Goal: Information Seeking & Learning: Learn about a topic

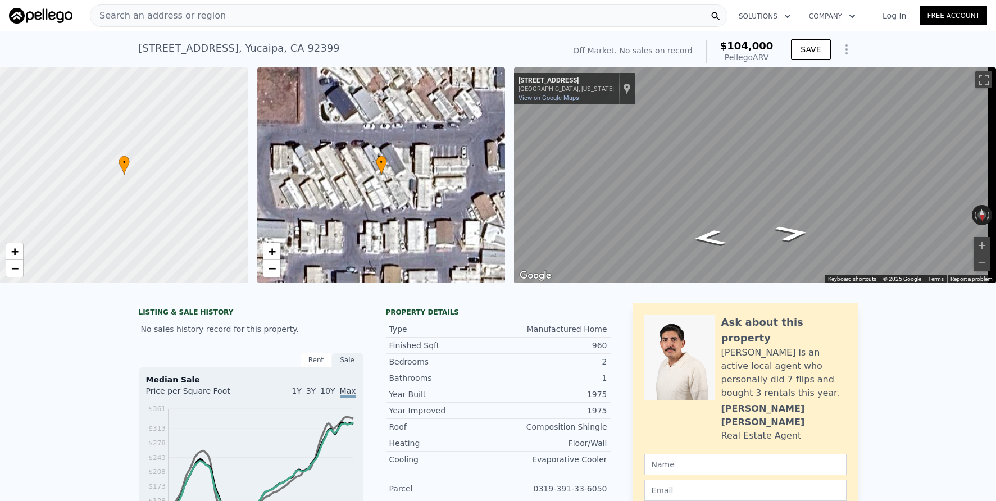
checkbox input "false"
type input "$ 101,000"
type input "$ 30,003"
click at [431, 18] on div "Search an address or region" at bounding box center [409, 15] width 638 height 22
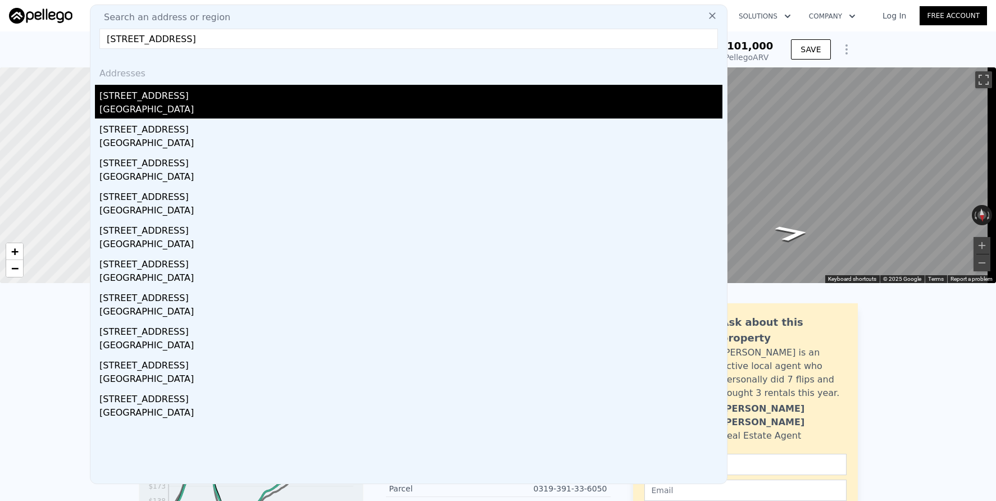
type input "[STREET_ADDRESS]"
click at [334, 94] on div "[STREET_ADDRESS]" at bounding box center [410, 94] width 623 height 18
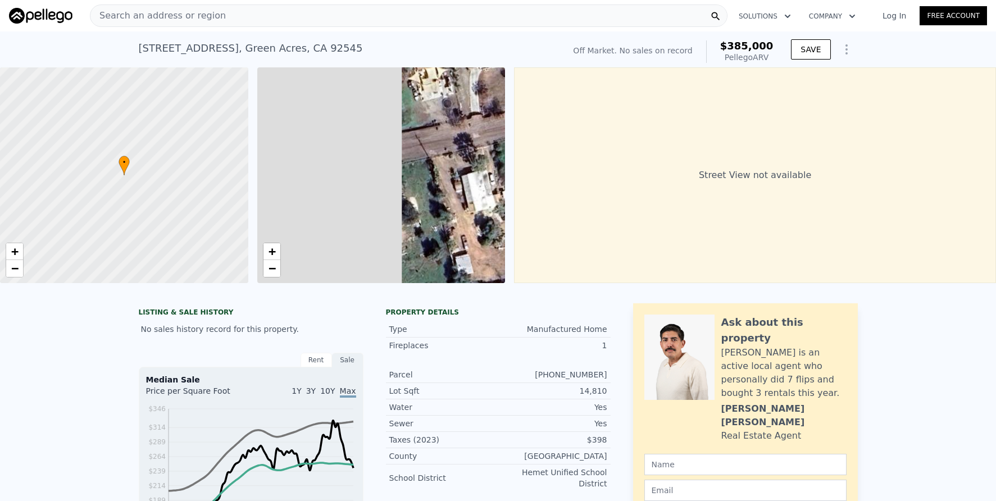
drag, startPoint x: 321, startPoint y: 219, endPoint x: 491, endPoint y: 237, distance: 170.6
click at [491, 237] on div "• + −" at bounding box center [381, 175] width 248 height 216
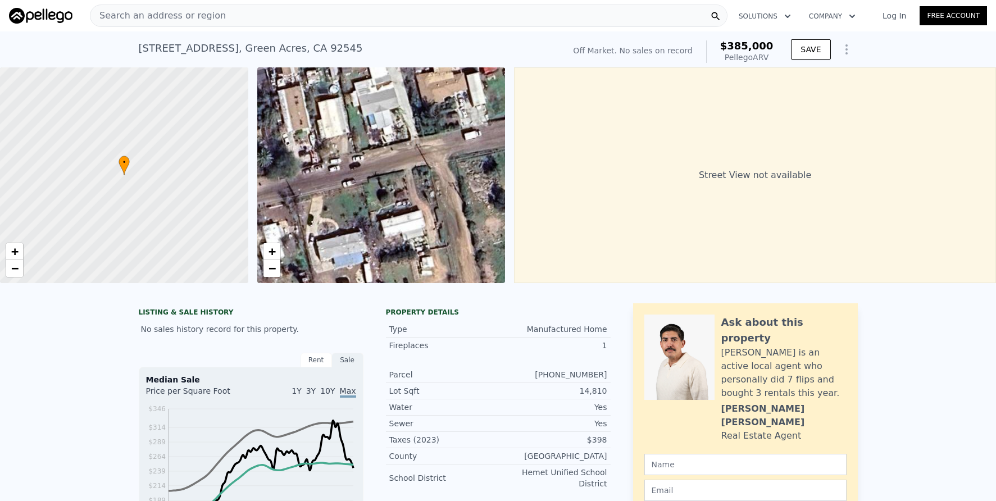
drag, startPoint x: 394, startPoint y: 240, endPoint x: 524, endPoint y: 209, distance: 133.4
click at [524, 209] on div "• + − • + − Street View not available" at bounding box center [498, 175] width 996 height 216
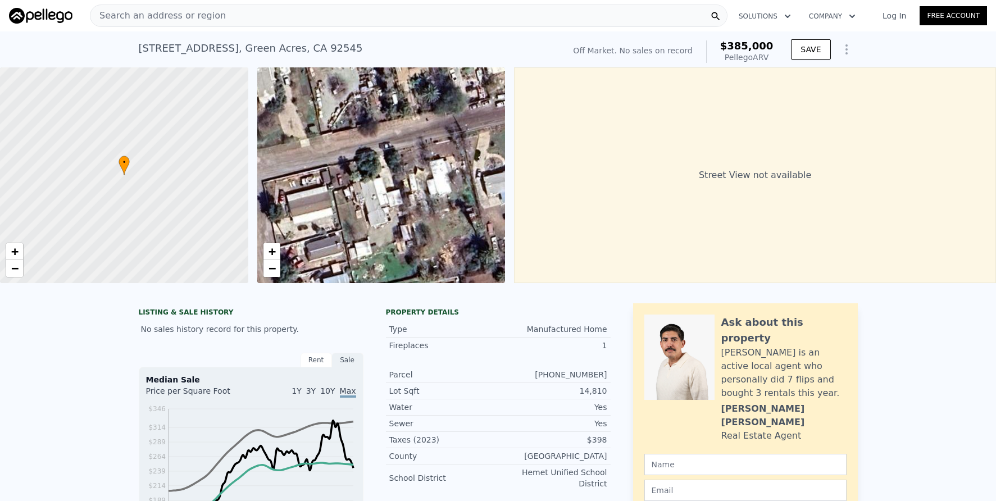
drag, startPoint x: 322, startPoint y: 243, endPoint x: 445, endPoint y: 193, distance: 132.3
click at [445, 193] on div "• + −" at bounding box center [381, 175] width 248 height 216
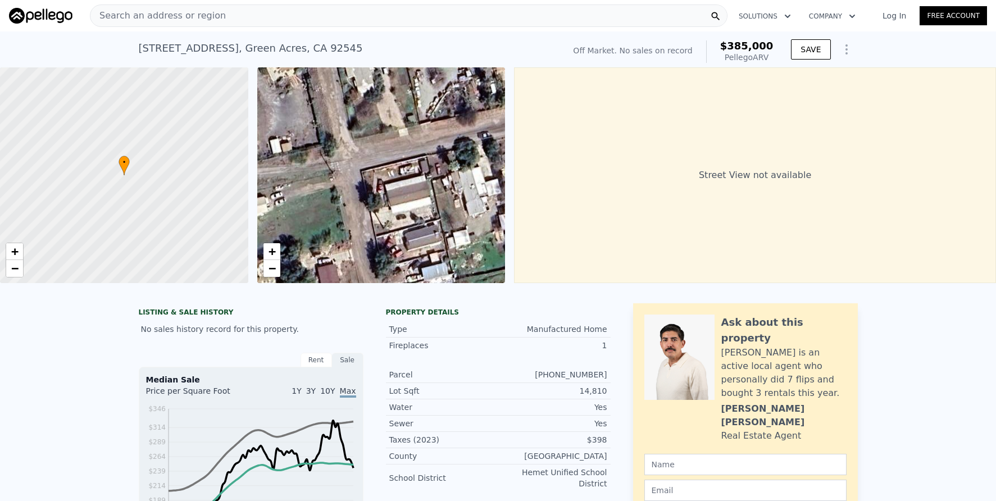
drag, startPoint x: 345, startPoint y: 198, endPoint x: 440, endPoint y: 188, distance: 95.5
click at [440, 188] on div "• + −" at bounding box center [381, 175] width 248 height 216
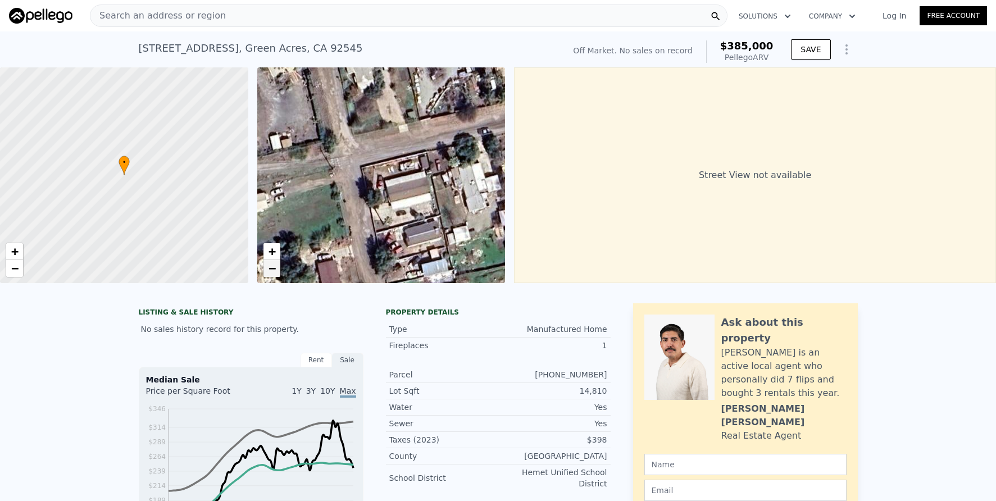
click at [280, 268] on link "−" at bounding box center [271, 268] width 17 height 17
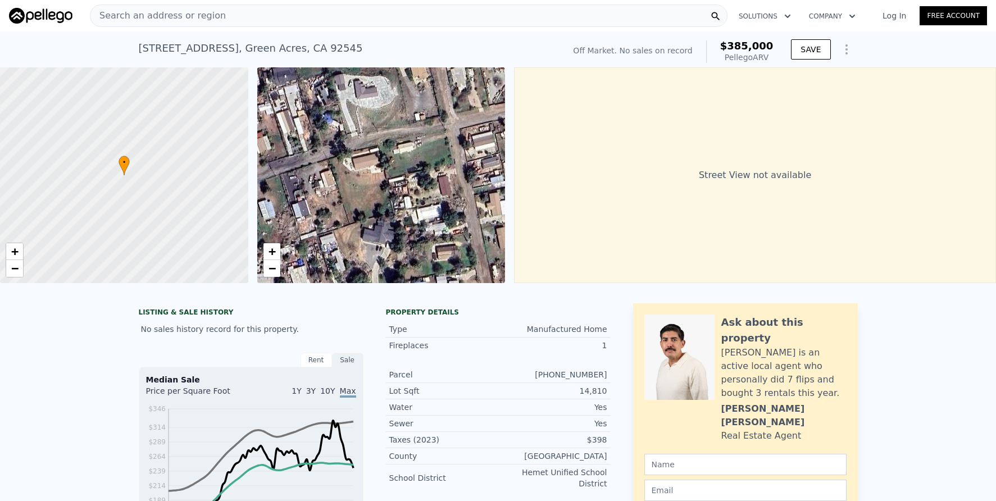
drag, startPoint x: 296, startPoint y: 260, endPoint x: 384, endPoint y: 219, distance: 97.3
click at [384, 219] on div "• + −" at bounding box center [381, 175] width 248 height 216
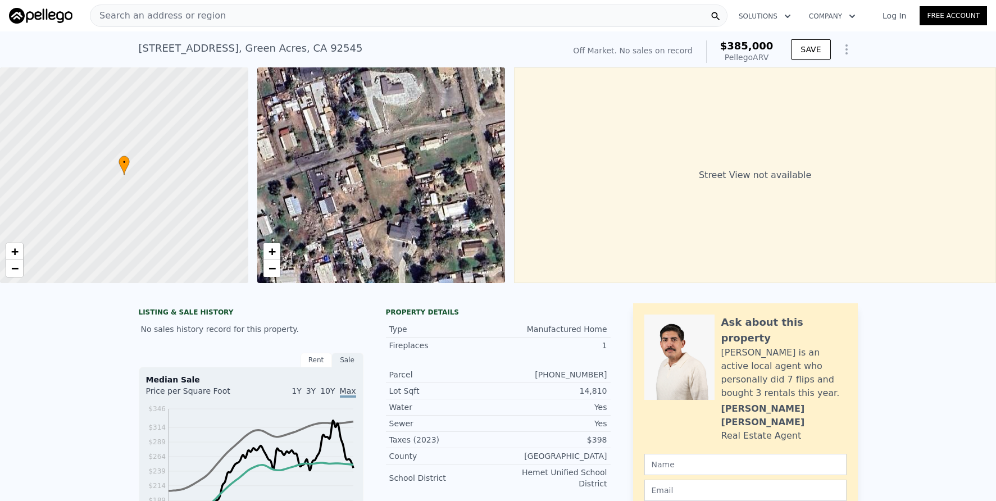
drag, startPoint x: 334, startPoint y: 217, endPoint x: 361, endPoint y: 213, distance: 26.6
click at [361, 213] on div "• + −" at bounding box center [381, 175] width 248 height 216
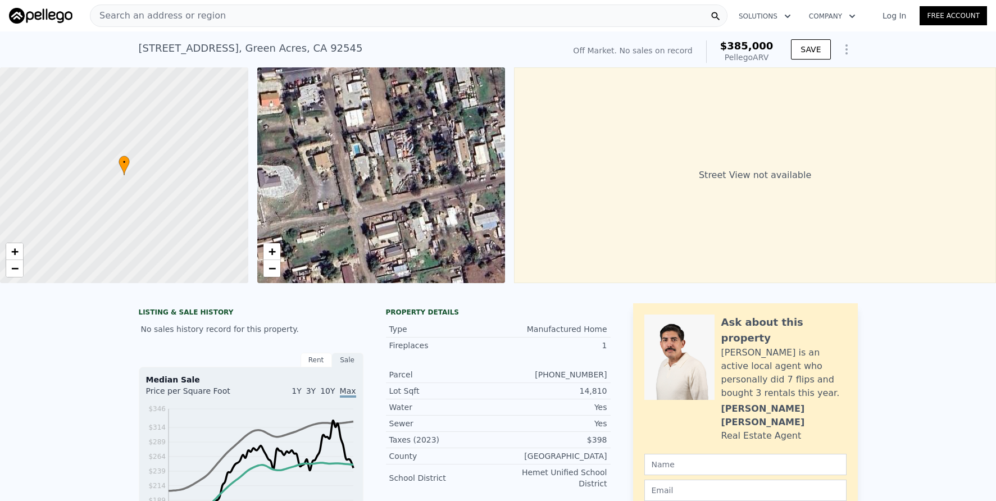
drag, startPoint x: 421, startPoint y: 169, endPoint x: 298, endPoint y: 262, distance: 154.1
click at [298, 262] on div "• + −" at bounding box center [381, 175] width 248 height 216
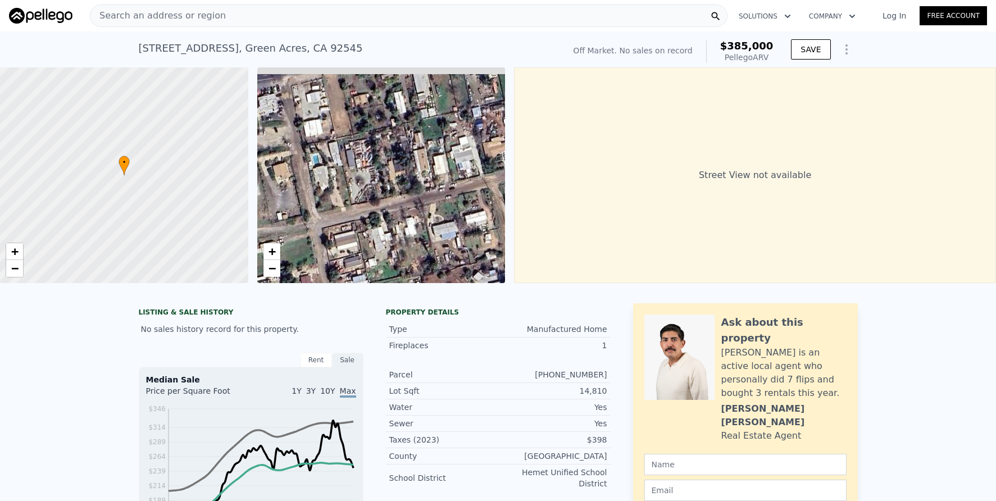
drag, startPoint x: 448, startPoint y: 216, endPoint x: 359, endPoint y: 232, distance: 90.2
click at [359, 232] on div "• + −" at bounding box center [381, 175] width 248 height 216
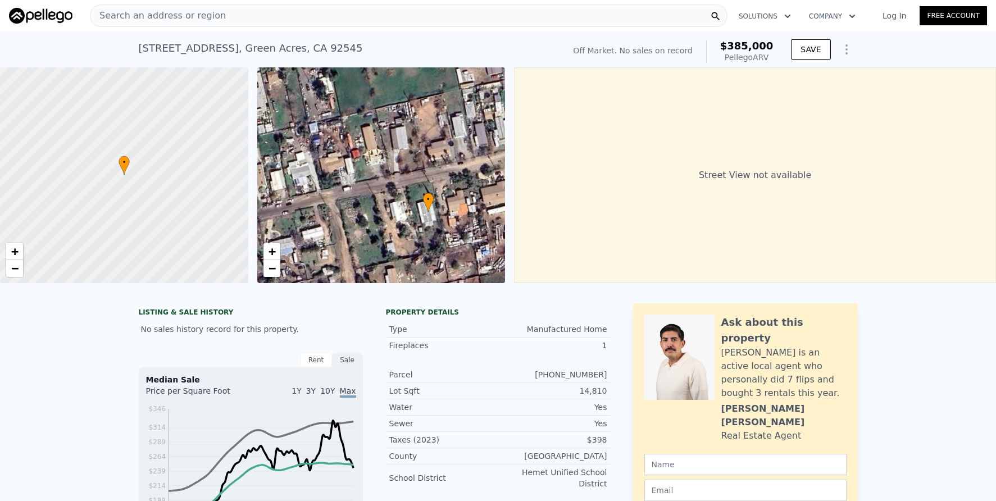
drag, startPoint x: 359, startPoint y: 232, endPoint x: 247, endPoint y: 243, distance: 112.3
click at [247, 243] on div "• + − • + − Street View not available" at bounding box center [498, 175] width 996 height 216
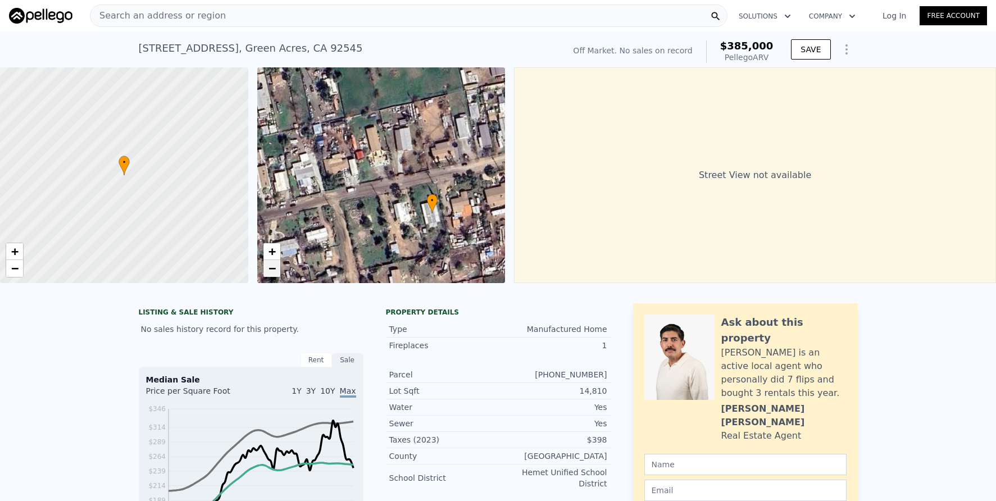
click at [272, 270] on span "−" at bounding box center [271, 268] width 7 height 14
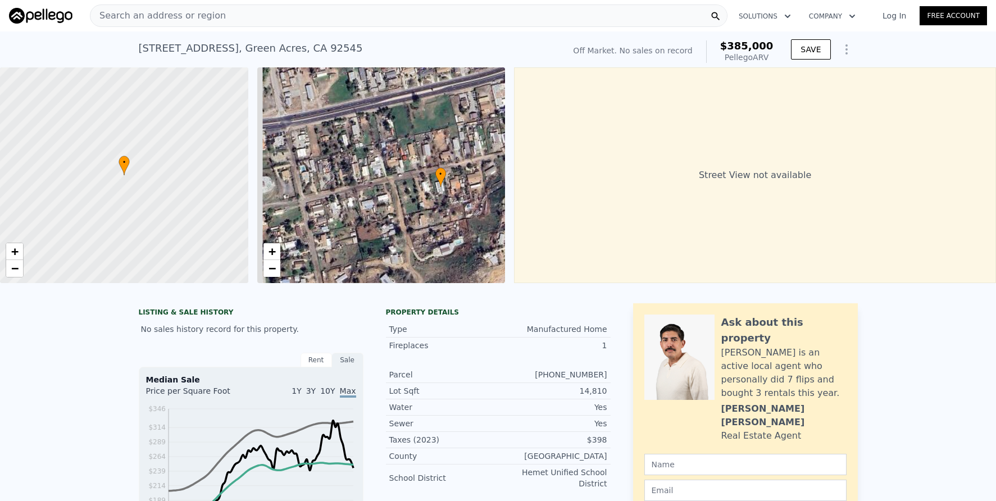
drag, startPoint x: 349, startPoint y: 220, endPoint x: 388, endPoint y: 214, distance: 38.7
click at [388, 214] on div "• + −" at bounding box center [381, 175] width 248 height 216
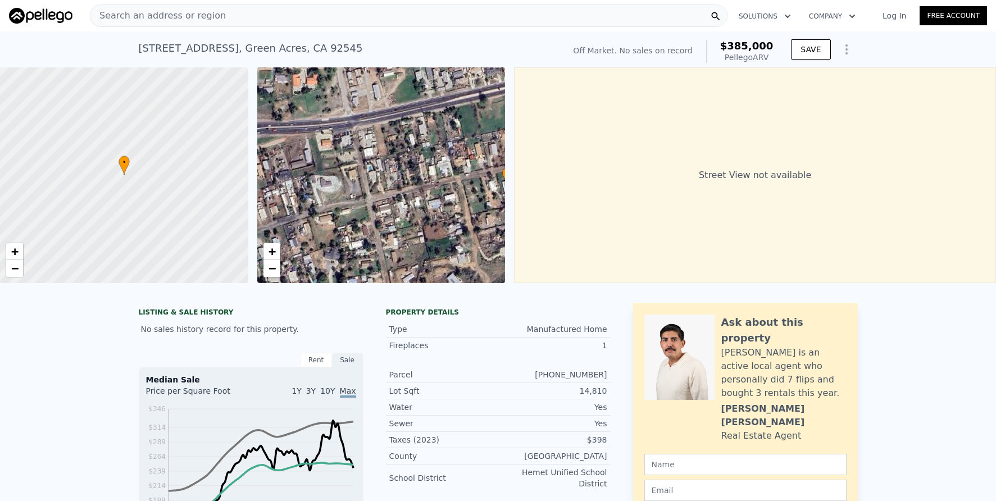
drag, startPoint x: 388, startPoint y: 214, endPoint x: 448, endPoint y: 211, distance: 60.2
click at [448, 211] on div "• + −" at bounding box center [381, 175] width 248 height 216
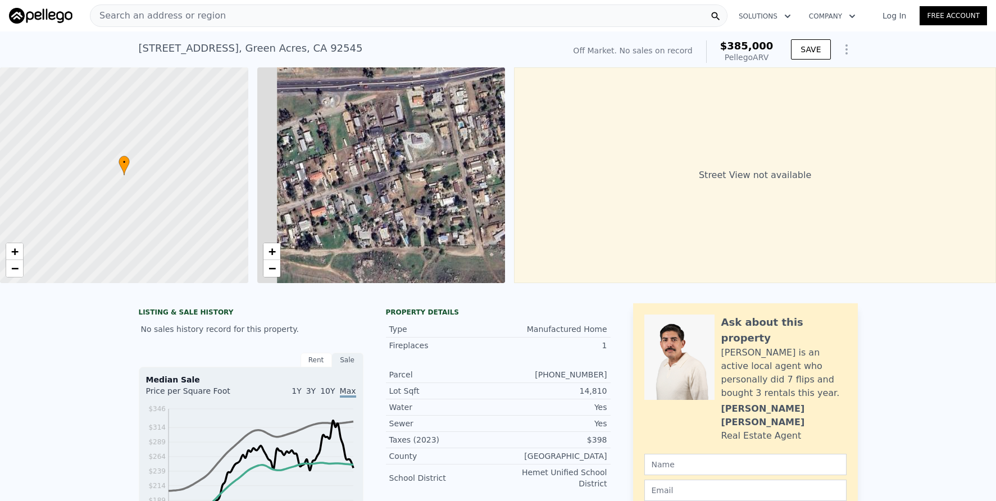
drag, startPoint x: 358, startPoint y: 193, endPoint x: 463, endPoint y: 144, distance: 115.4
click at [463, 144] on div "• + −" at bounding box center [381, 175] width 248 height 216
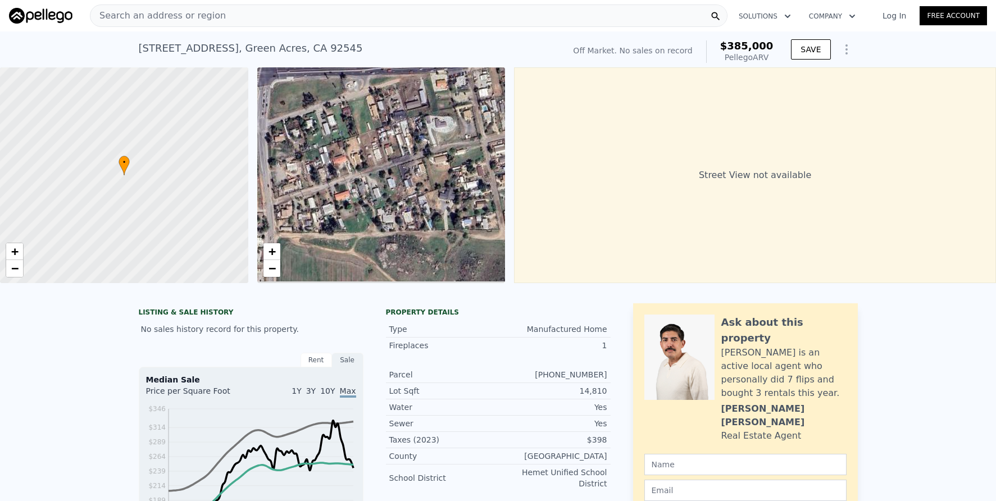
drag, startPoint x: 379, startPoint y: 209, endPoint x: 393, endPoint y: 200, distance: 16.2
click at [393, 200] on div "• + −" at bounding box center [381, 175] width 248 height 216
drag, startPoint x: 393, startPoint y: 200, endPoint x: 401, endPoint y: 200, distance: 8.4
click at [401, 200] on div "• + −" at bounding box center [381, 175] width 248 height 216
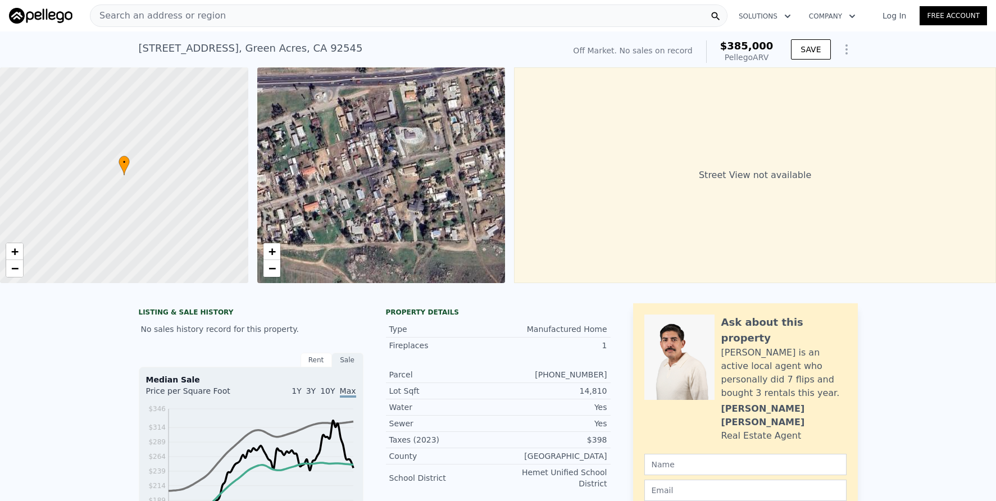
drag, startPoint x: 452, startPoint y: 188, endPoint x: 409, endPoint y: 201, distance: 45.0
click at [409, 201] on div "• + −" at bounding box center [381, 175] width 248 height 216
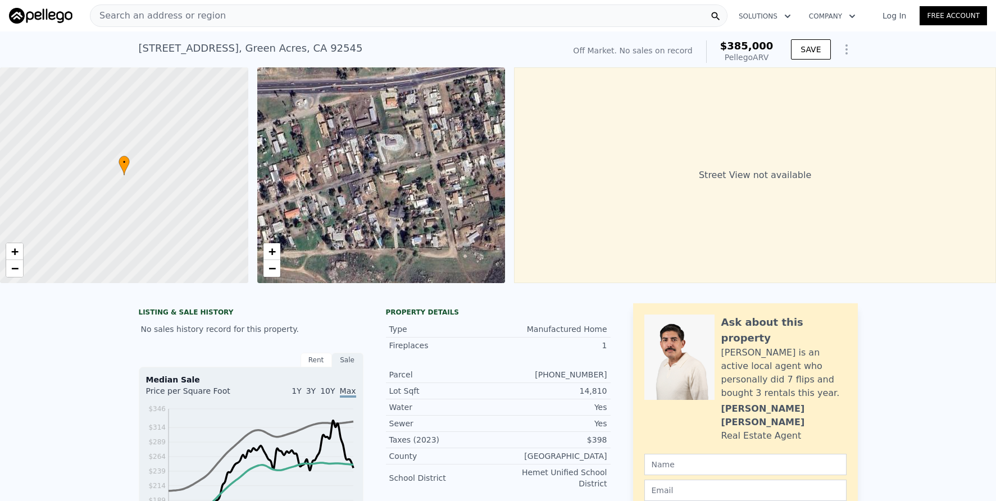
drag, startPoint x: 442, startPoint y: 206, endPoint x: 427, endPoint y: 212, distance: 16.2
click at [427, 212] on div "• + −" at bounding box center [381, 175] width 248 height 216
click at [272, 253] on span "+" at bounding box center [271, 251] width 7 height 14
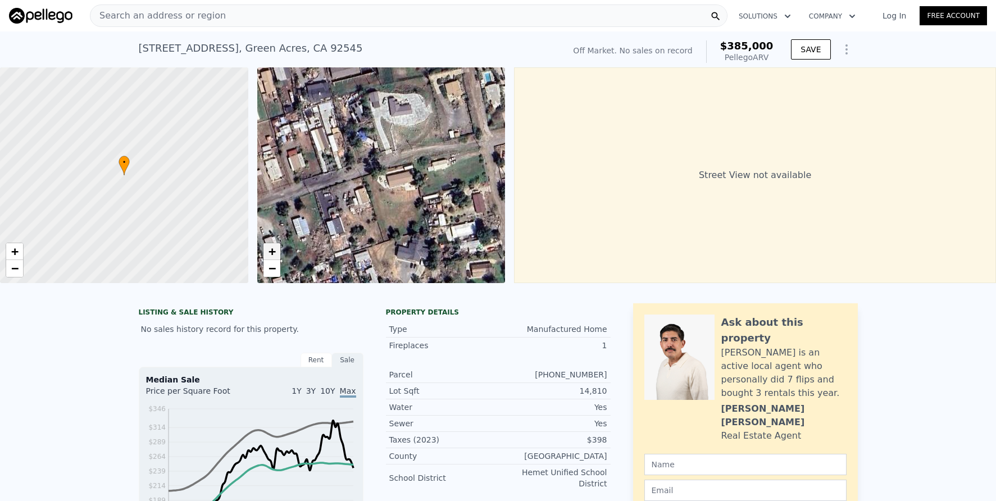
click at [272, 253] on span "+" at bounding box center [271, 251] width 7 height 14
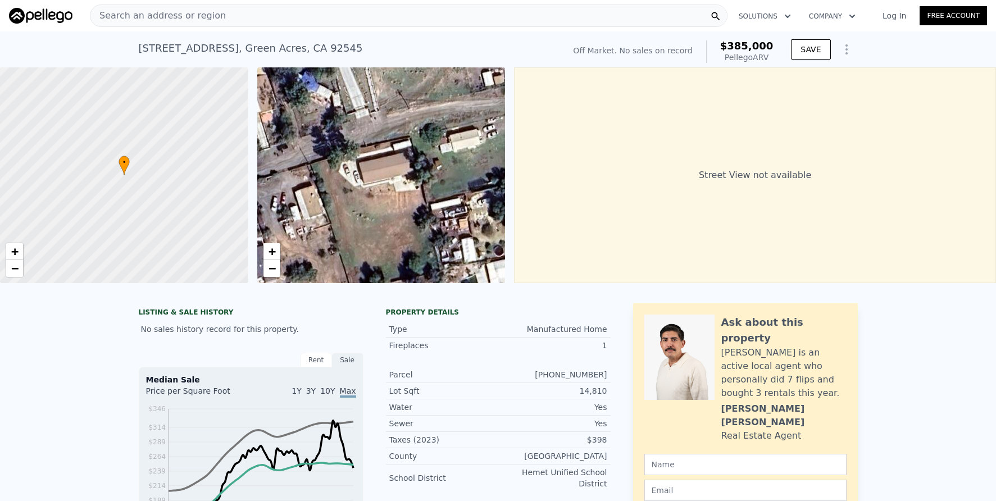
drag, startPoint x: 361, startPoint y: 237, endPoint x: 318, endPoint y: 227, distance: 43.8
click at [318, 227] on div "• + −" at bounding box center [381, 175] width 248 height 216
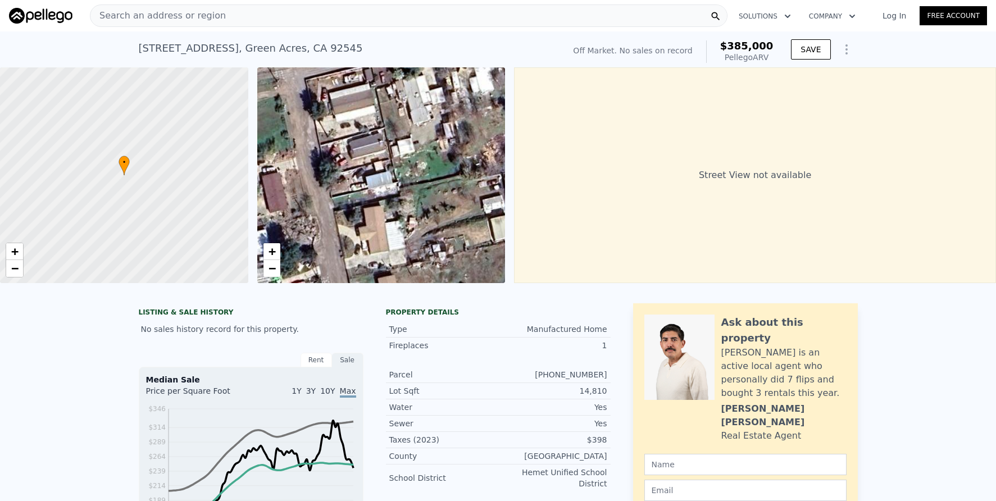
drag, startPoint x: 471, startPoint y: 212, endPoint x: 221, endPoint y: 187, distance: 250.7
click at [221, 187] on div "• + − • + − Street View not available" at bounding box center [498, 175] width 996 height 216
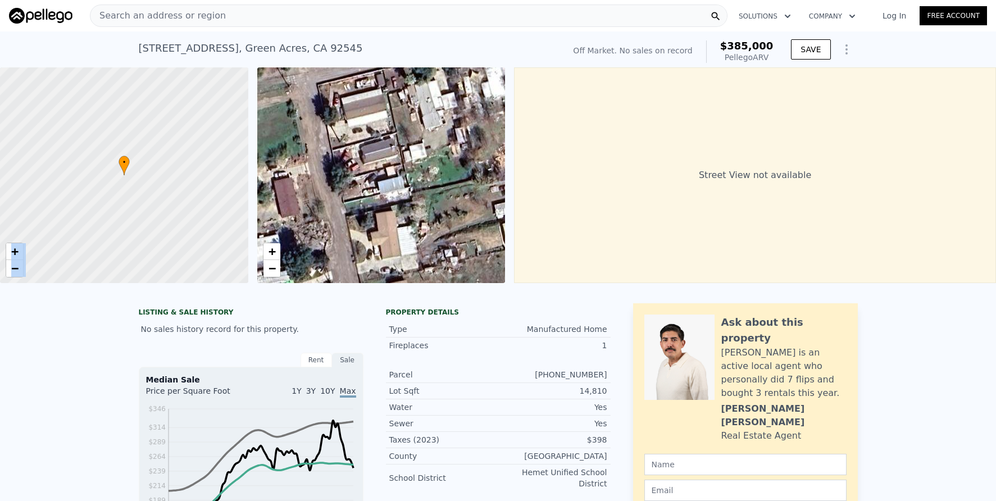
drag, startPoint x: 253, startPoint y: 207, endPoint x: 244, endPoint y: 252, distance: 45.8
click at [244, 252] on div "• + − • + − Street View not available" at bounding box center [498, 175] width 996 height 216
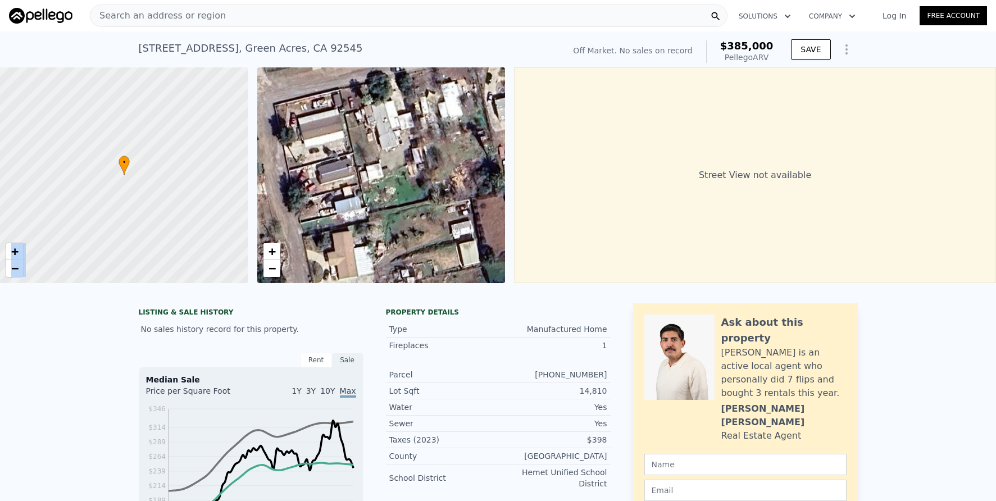
drag, startPoint x: 363, startPoint y: 210, endPoint x: 317, endPoint y: 232, distance: 50.8
click at [317, 232] on div "• + −" at bounding box center [381, 175] width 248 height 216
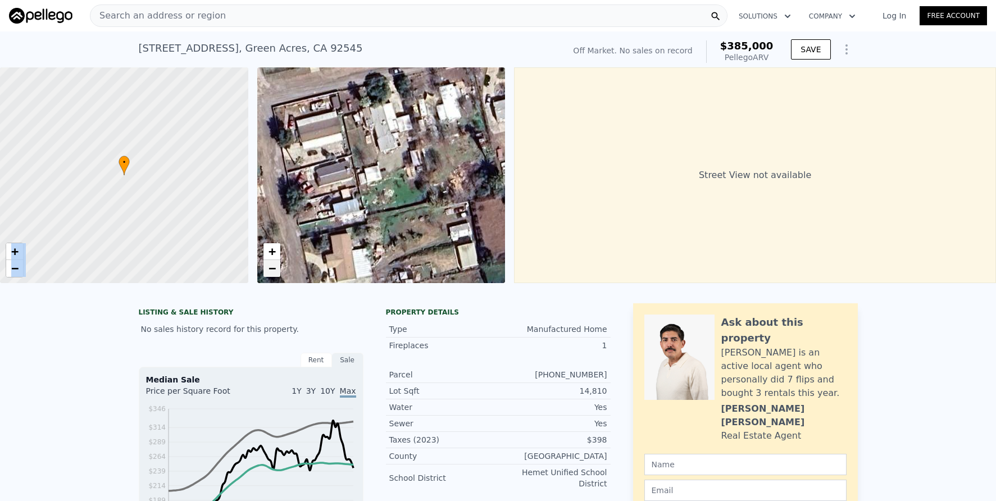
click at [271, 270] on span "−" at bounding box center [271, 268] width 7 height 14
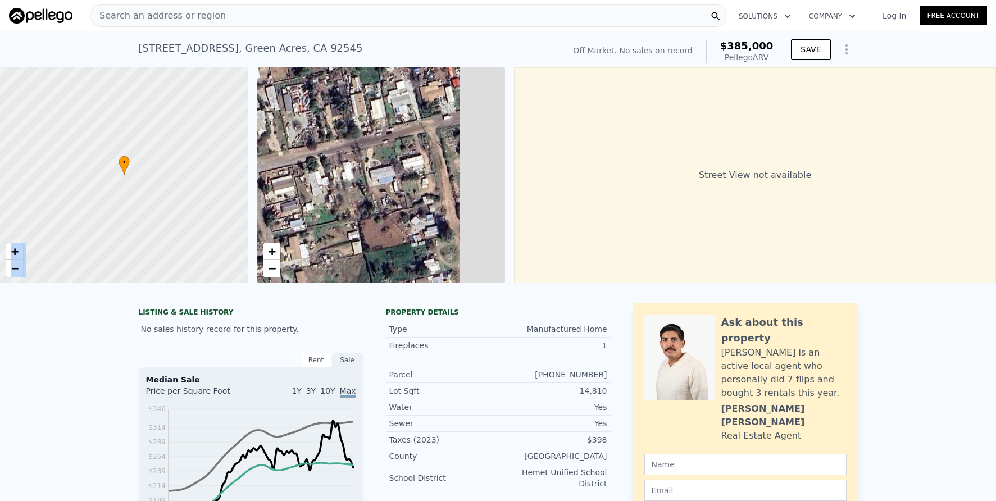
drag, startPoint x: 425, startPoint y: 198, endPoint x: 321, endPoint y: 247, distance: 114.6
click at [321, 247] on div "• + −" at bounding box center [381, 175] width 248 height 216
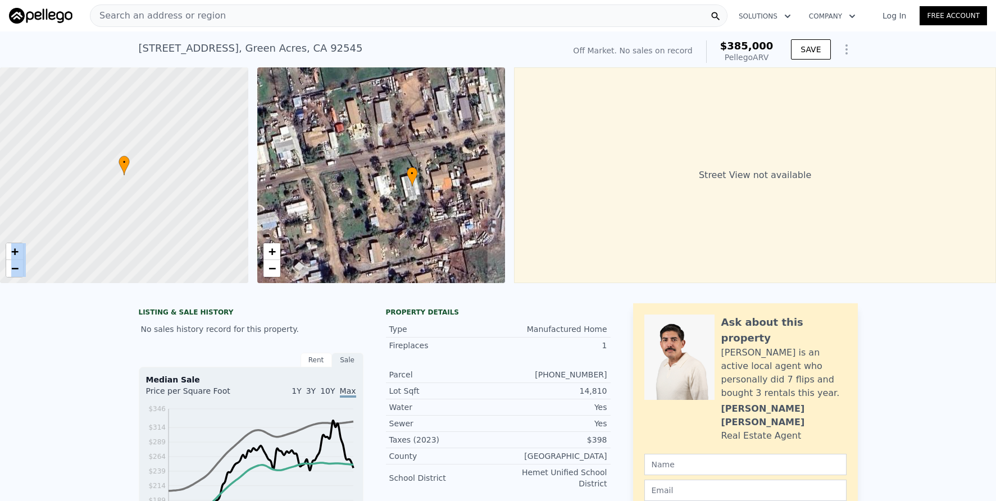
drag, startPoint x: 413, startPoint y: 213, endPoint x: 324, endPoint y: 242, distance: 93.8
click at [324, 242] on div "• + −" at bounding box center [381, 175] width 248 height 216
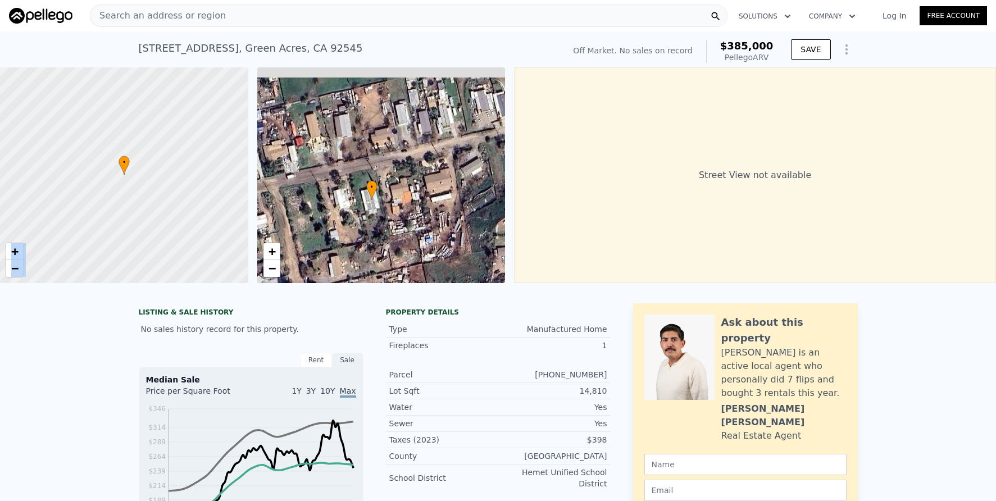
drag, startPoint x: 406, startPoint y: 206, endPoint x: 374, endPoint y: 230, distance: 40.2
click at [374, 230] on div "• + −" at bounding box center [381, 175] width 248 height 216
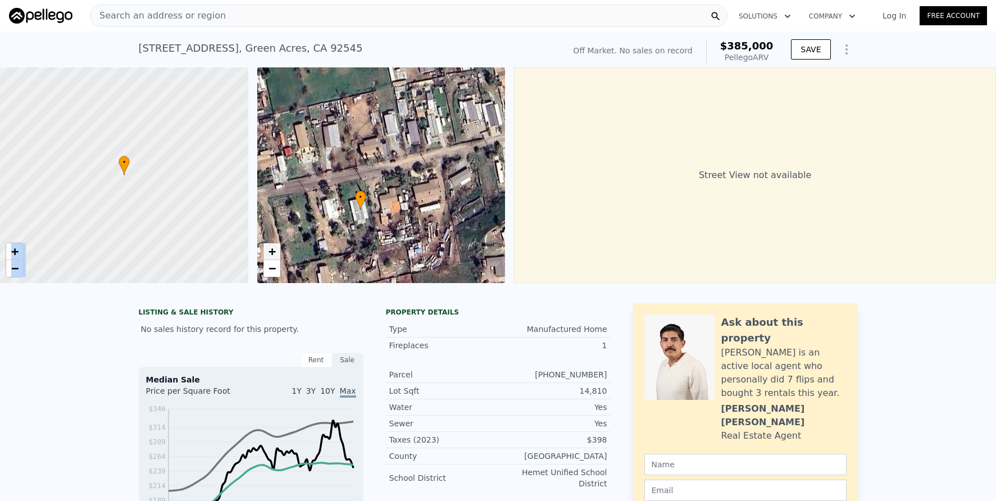
click at [274, 252] on span "+" at bounding box center [271, 251] width 7 height 14
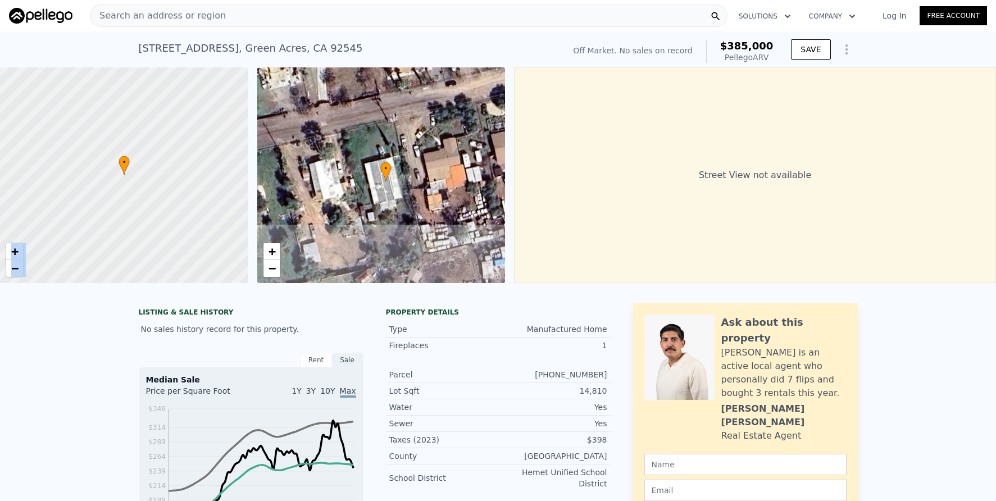
drag, startPoint x: 315, startPoint y: 237, endPoint x: 380, endPoint y: 156, distance: 103.8
click at [380, 156] on div "• + −" at bounding box center [381, 175] width 248 height 216
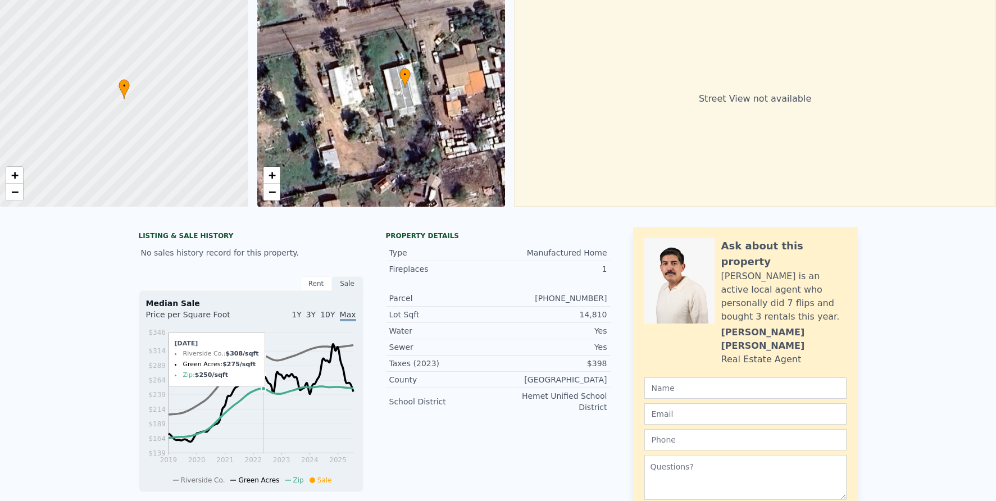
scroll to position [17, 0]
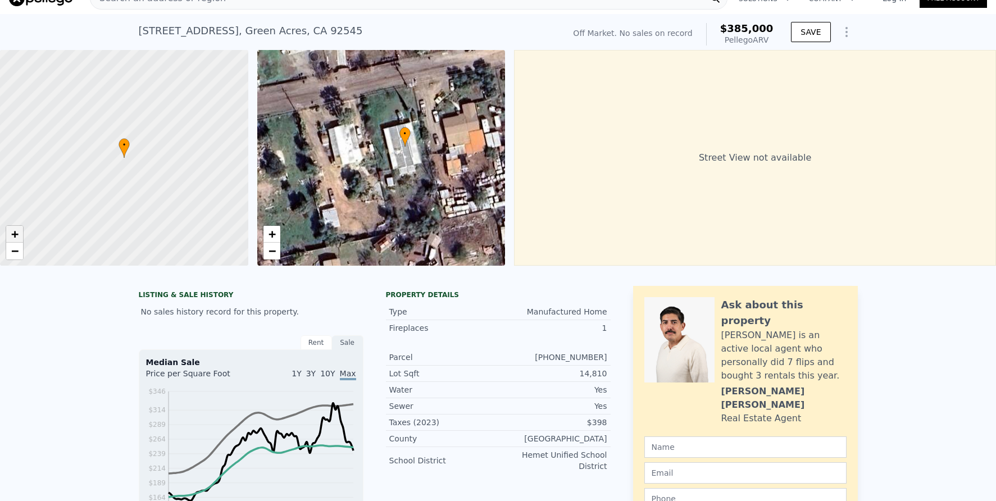
click at [15, 234] on span "+" at bounding box center [14, 234] width 7 height 14
click at [16, 249] on span "−" at bounding box center [14, 251] width 7 height 14
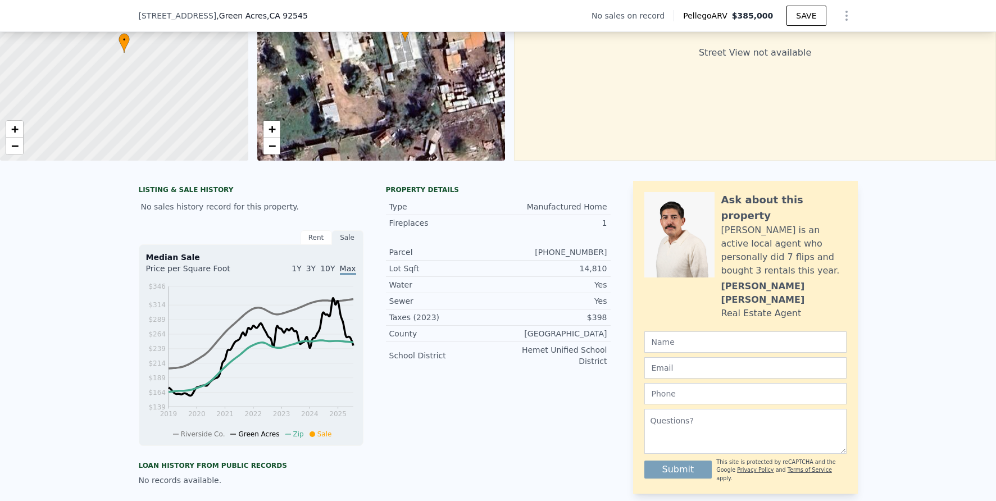
scroll to position [4, 0]
